Goal: Task Accomplishment & Management: Complete application form

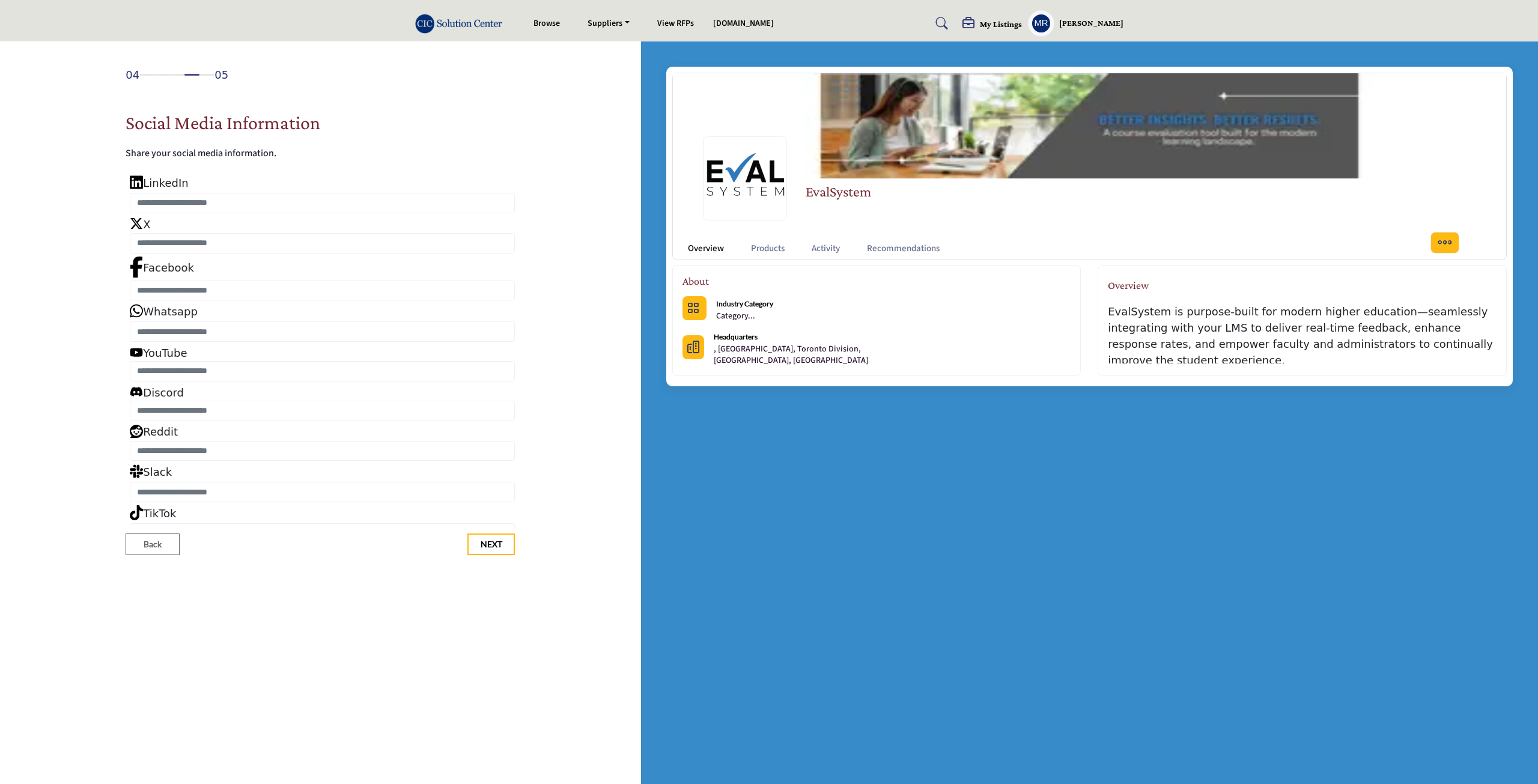
click at [994, 23] on h5 "My Listings" at bounding box center [1001, 24] width 42 height 11
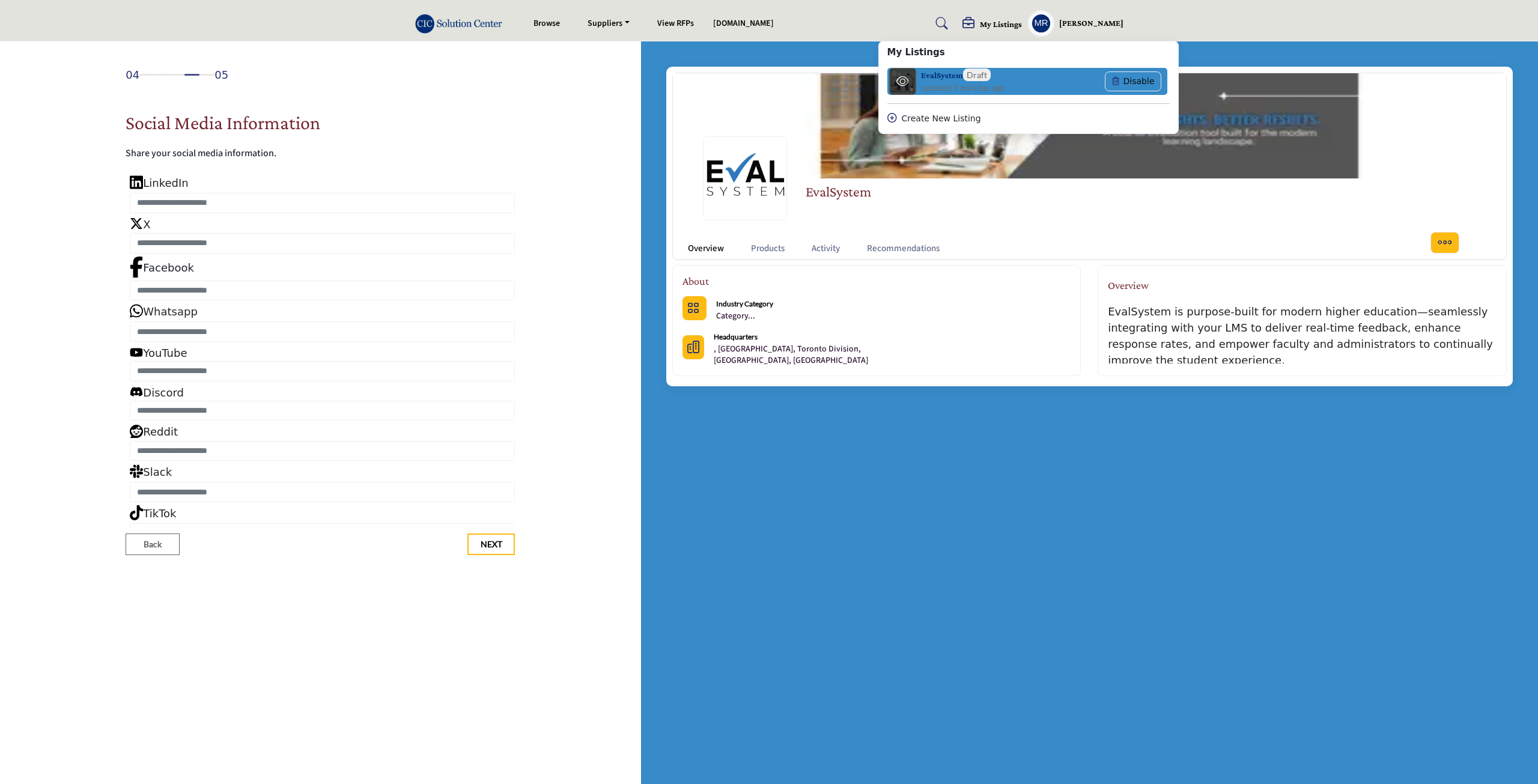
click at [957, 73] on h6 "EvalSystem Draft" at bounding box center [956, 75] width 70 height 13
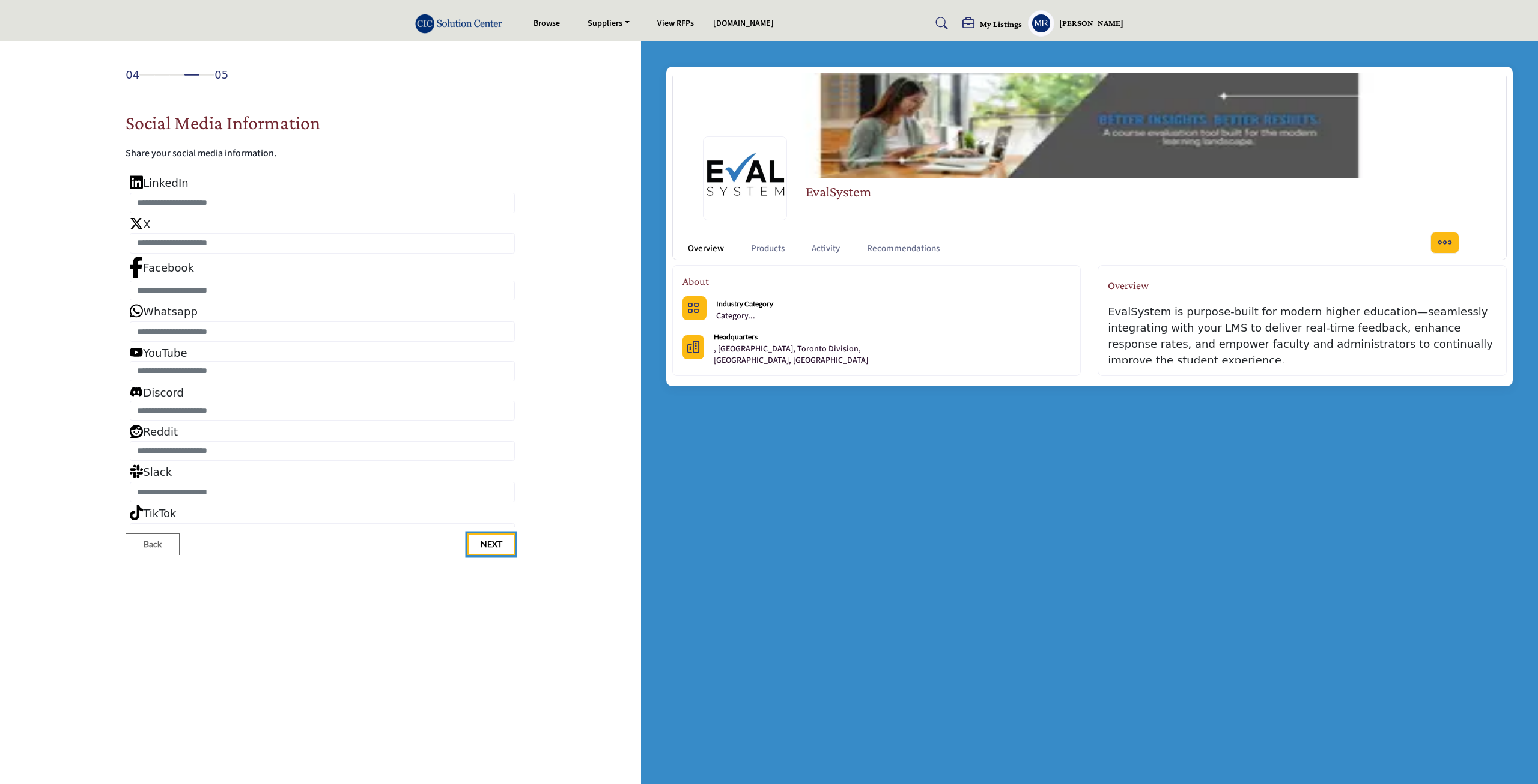
click at [479, 549] on button "Next" at bounding box center [491, 545] width 48 height 22
